Goal: Navigation & Orientation: Understand site structure

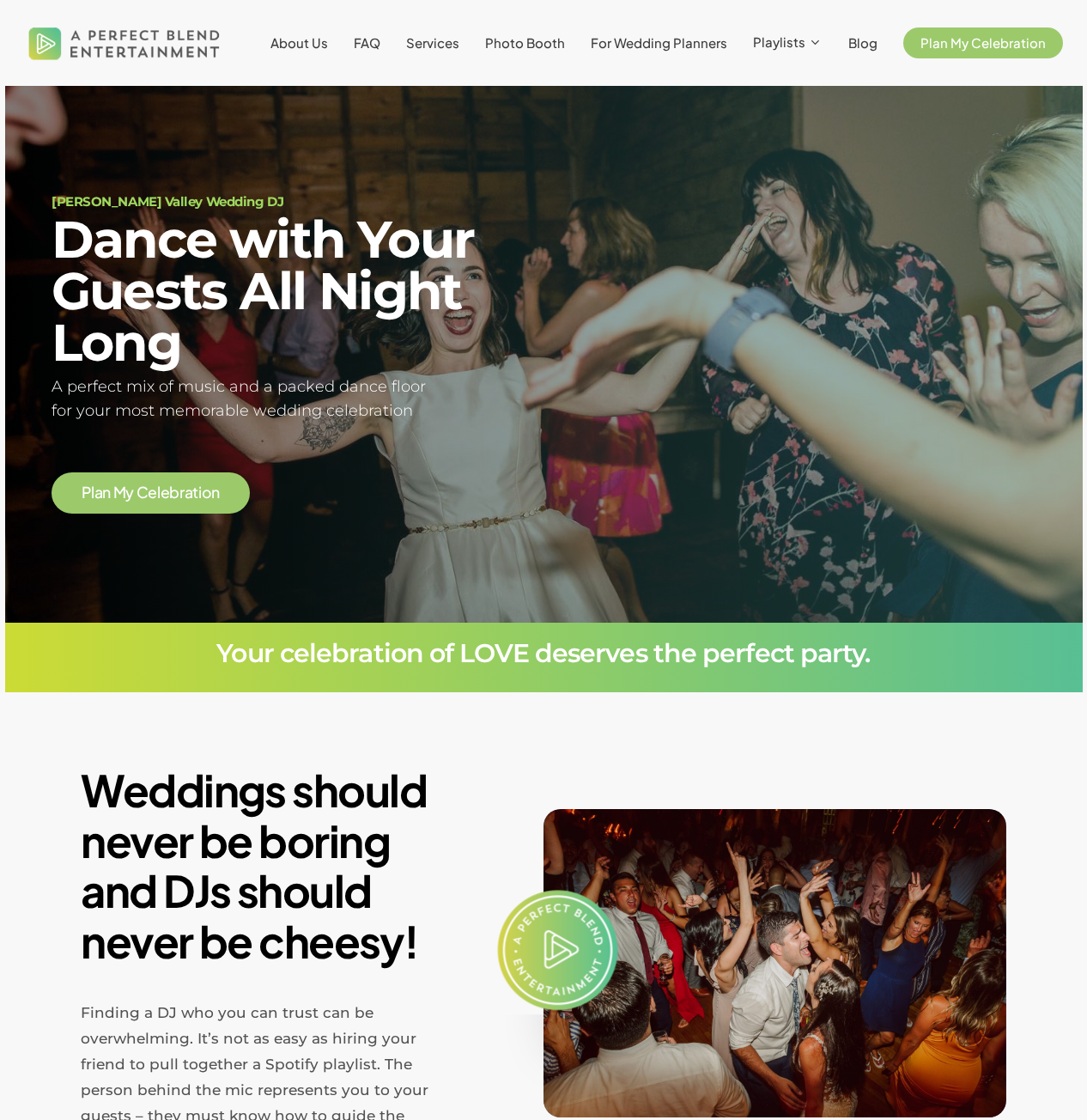
click at [318, 54] on li "About Us" at bounding box center [299, 43] width 83 height 86
click at [316, 44] on span "About Us" at bounding box center [299, 42] width 58 height 16
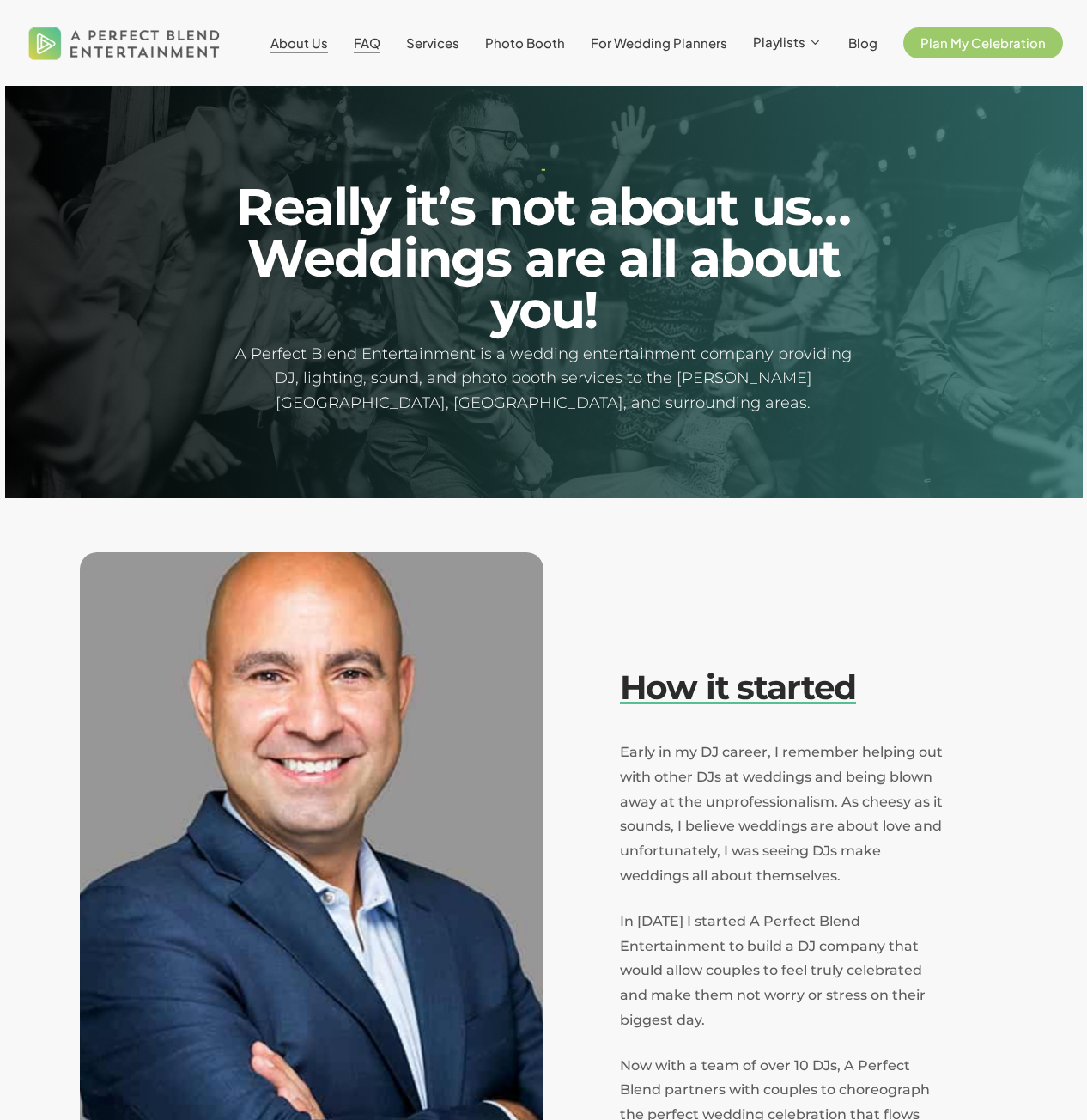
click at [370, 47] on span "FAQ" at bounding box center [367, 42] width 27 height 16
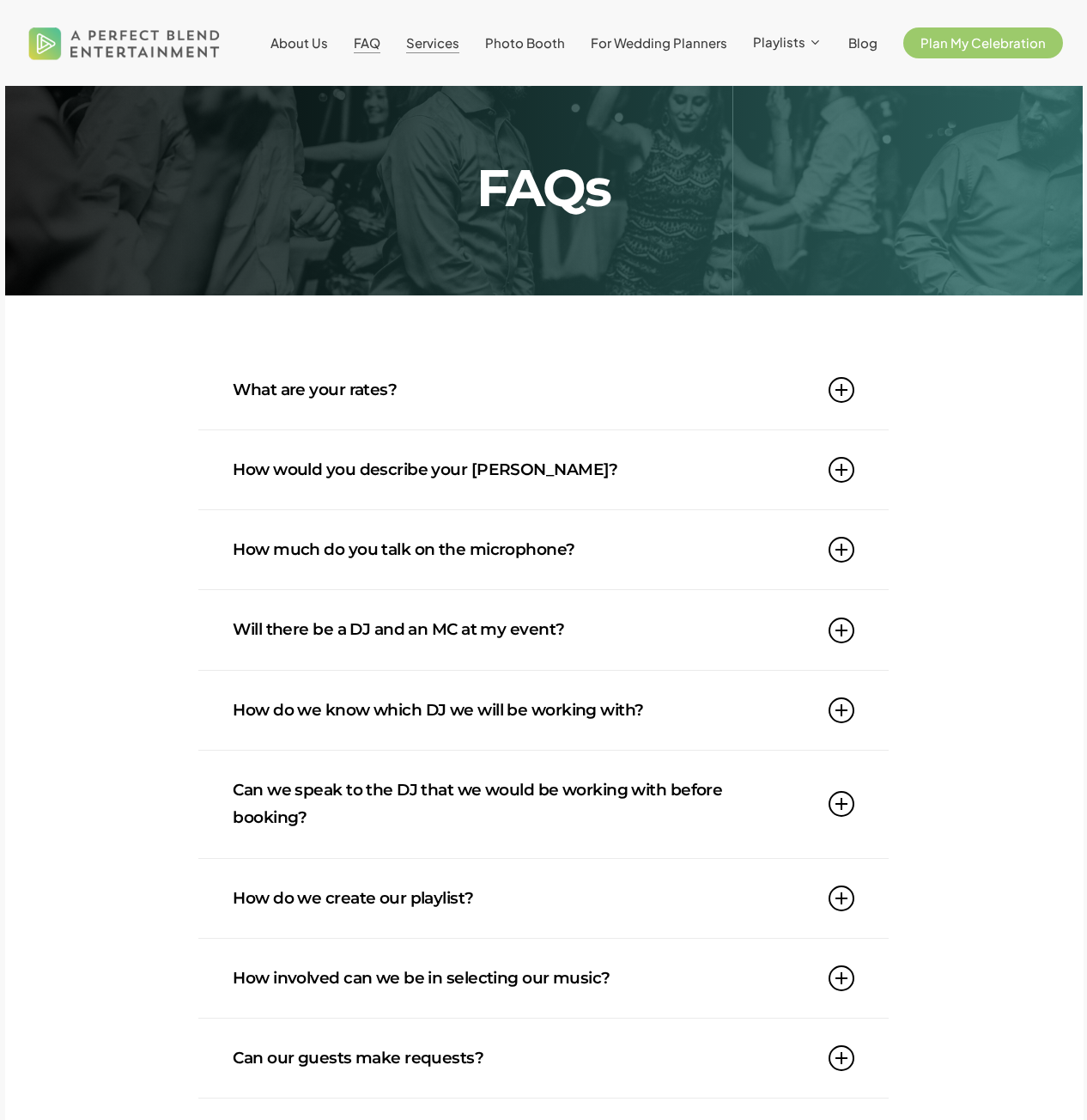
click at [433, 44] on span "Services" at bounding box center [433, 42] width 54 height 16
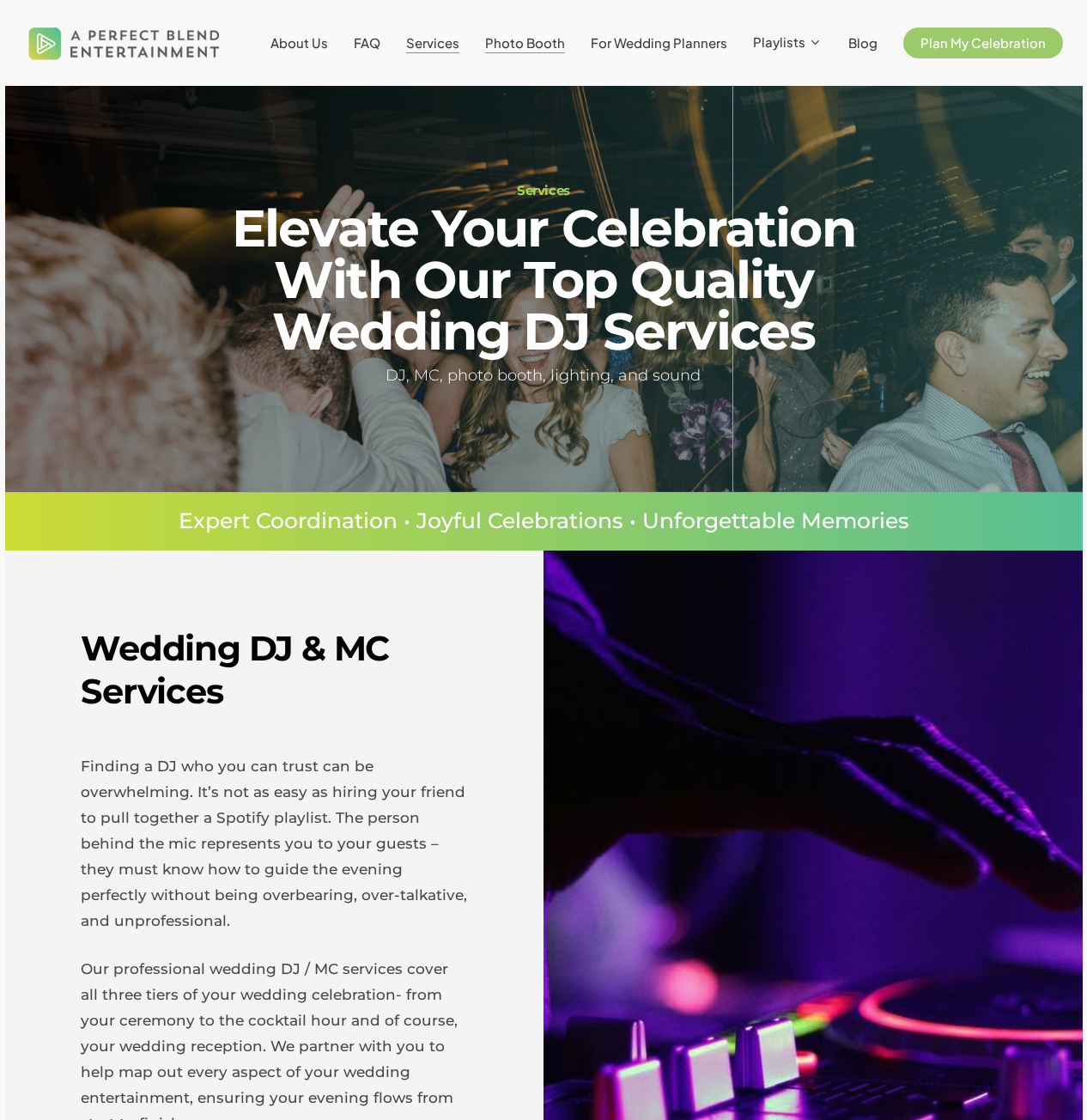
click at [516, 39] on span "Photo Booth" at bounding box center [524, 42] width 80 height 16
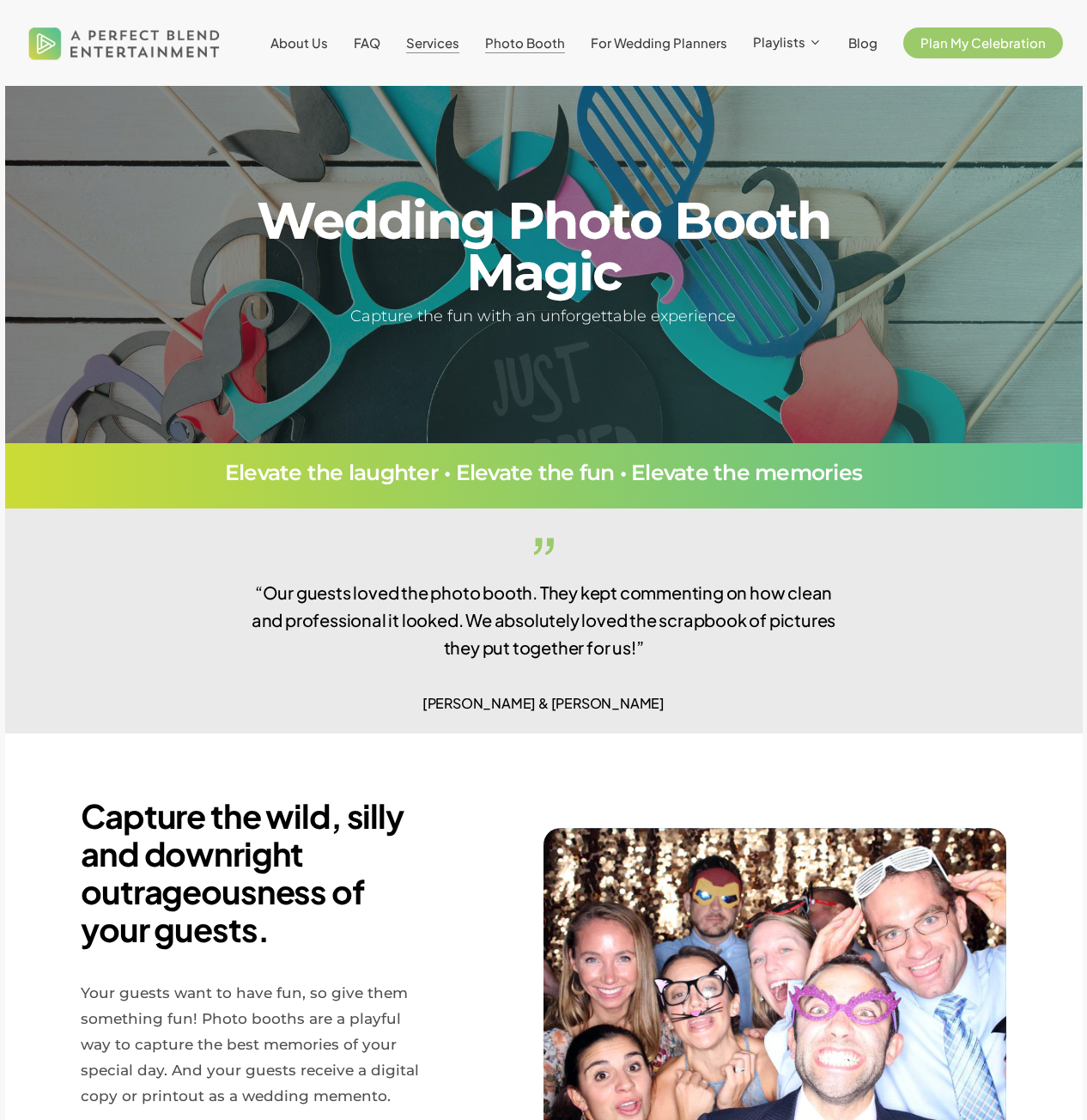
click at [455, 37] on span "Services" at bounding box center [433, 42] width 54 height 16
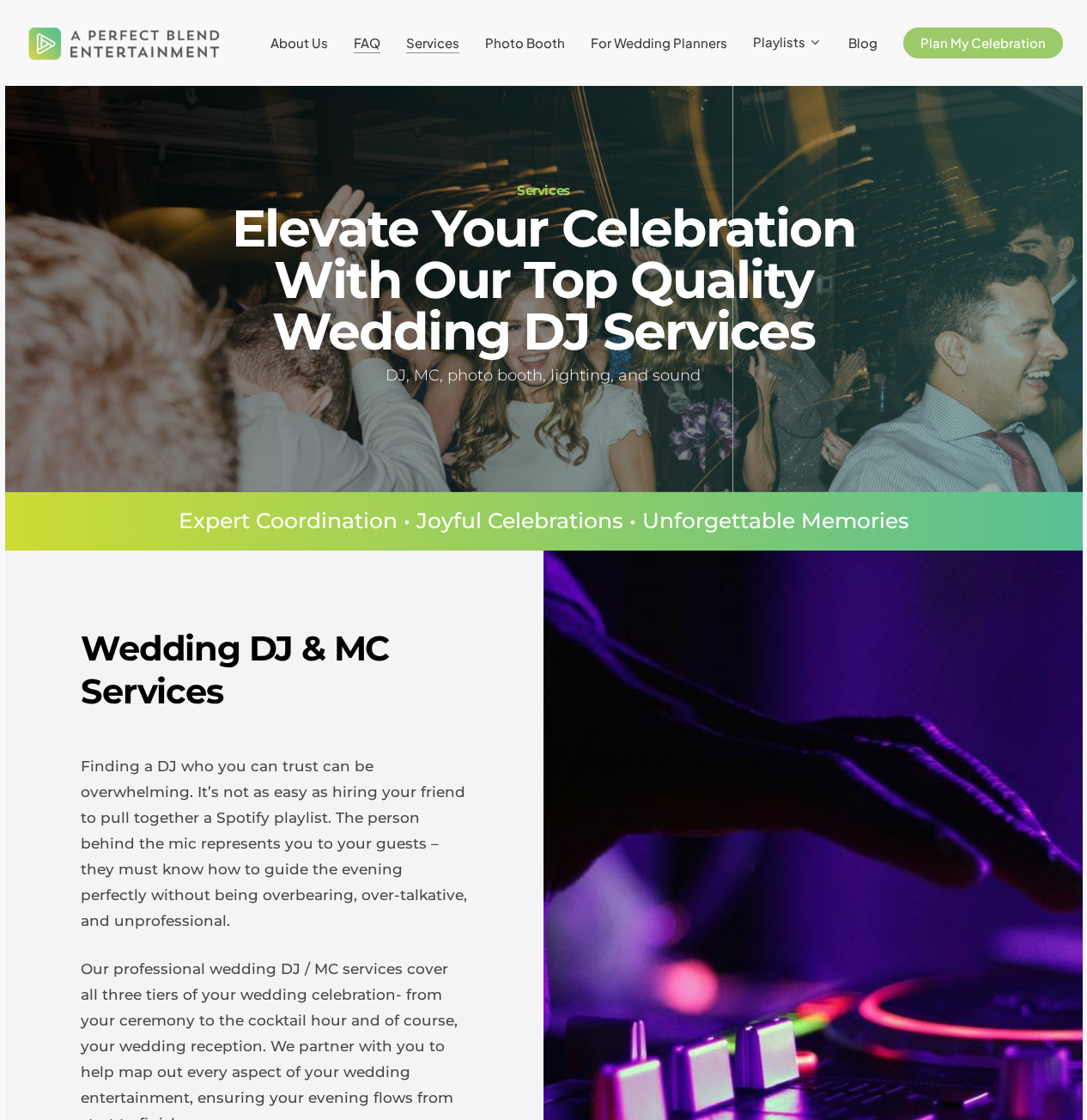
click at [371, 45] on span "FAQ" at bounding box center [367, 42] width 27 height 16
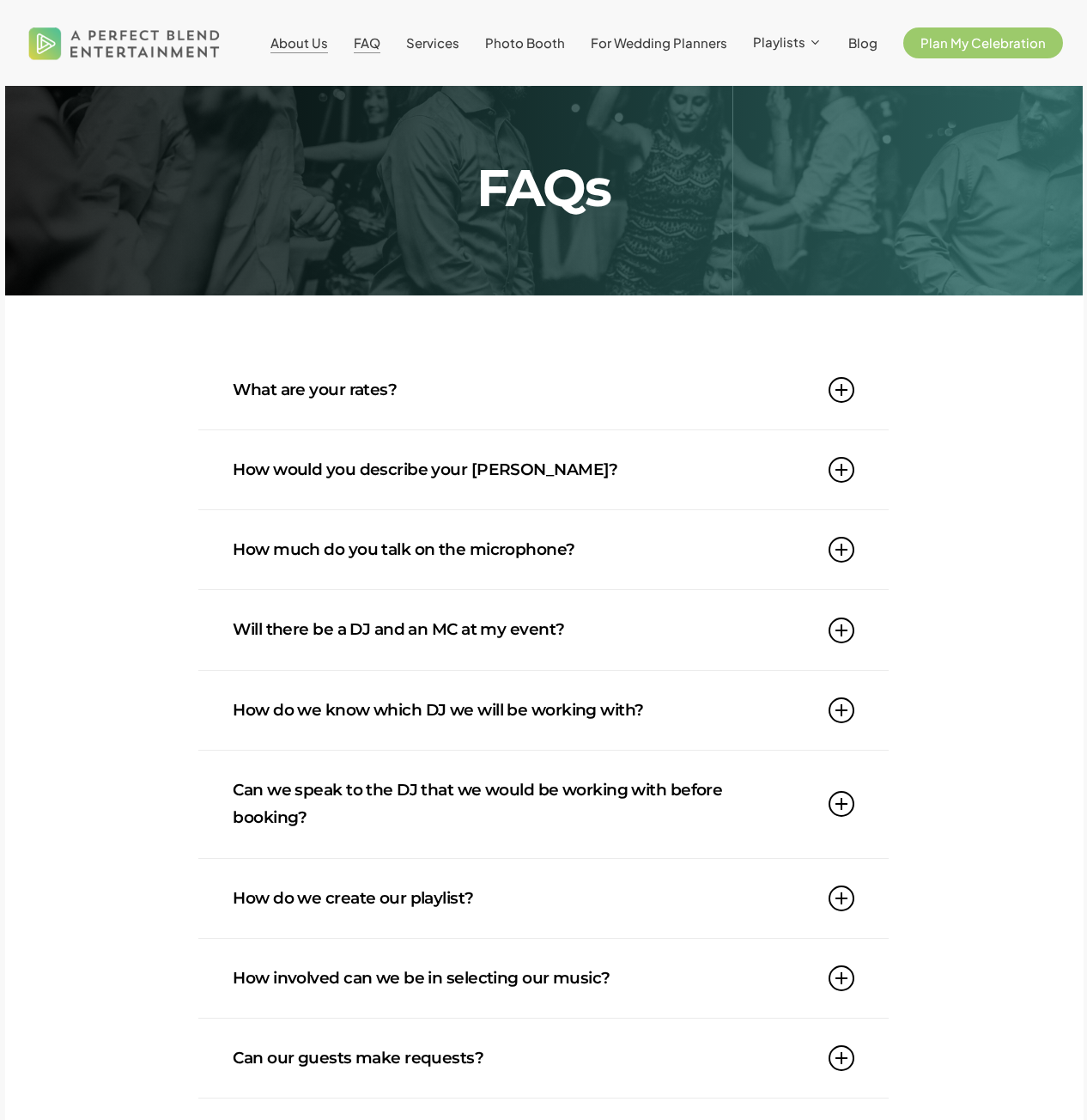
click at [318, 35] on span "About Us" at bounding box center [299, 42] width 58 height 16
